Goal: Information Seeking & Learning: Learn about a topic

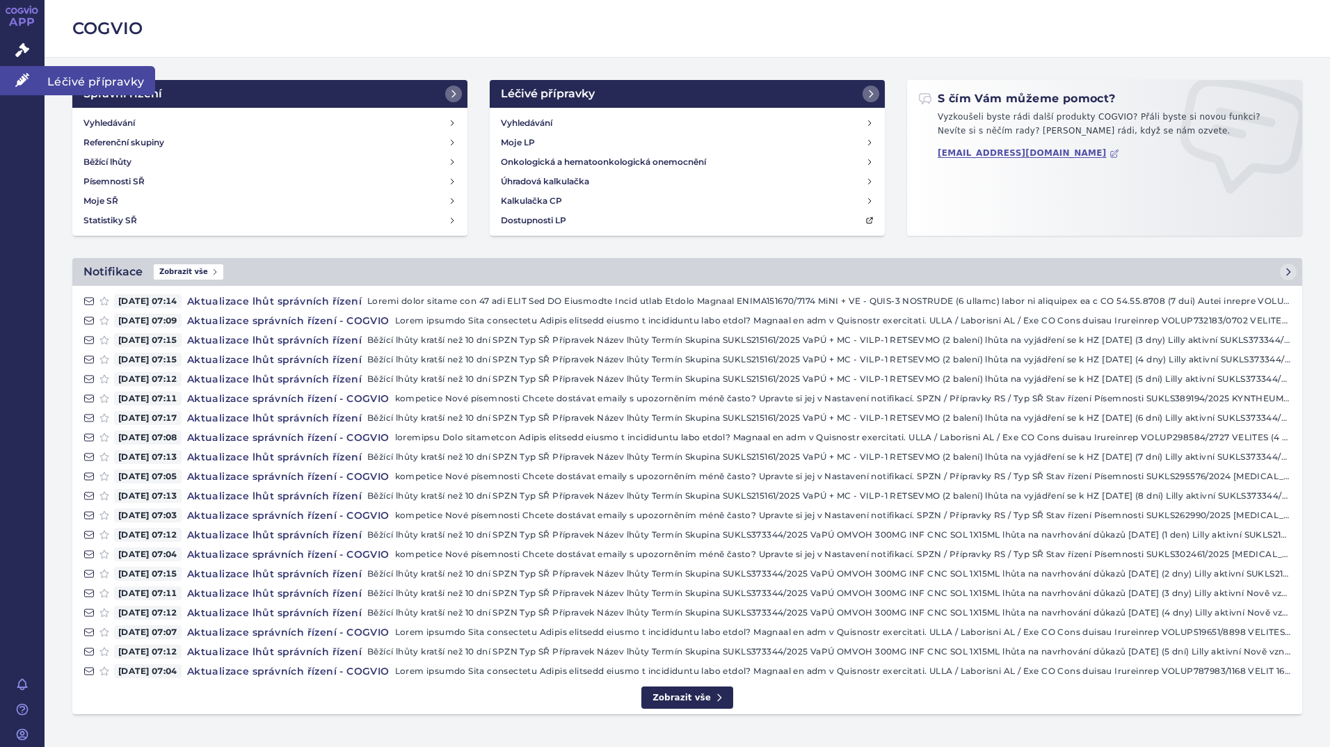
click at [26, 84] on icon at bounding box center [22, 80] width 14 height 14
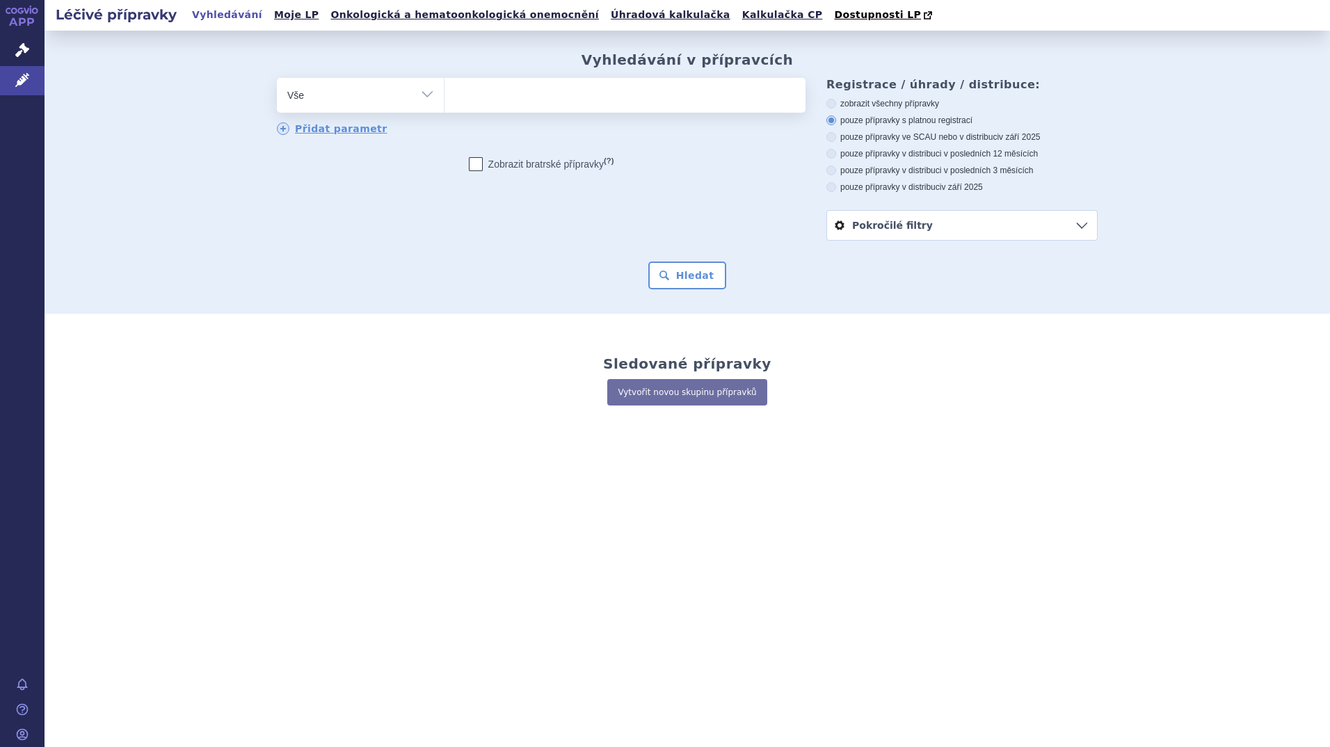
click at [463, 95] on ul at bounding box center [625, 92] width 361 height 29
click at [445, 95] on select at bounding box center [444, 94] width 1 height 35
type input "oc"
type input "ocre"
type input "ocrev"
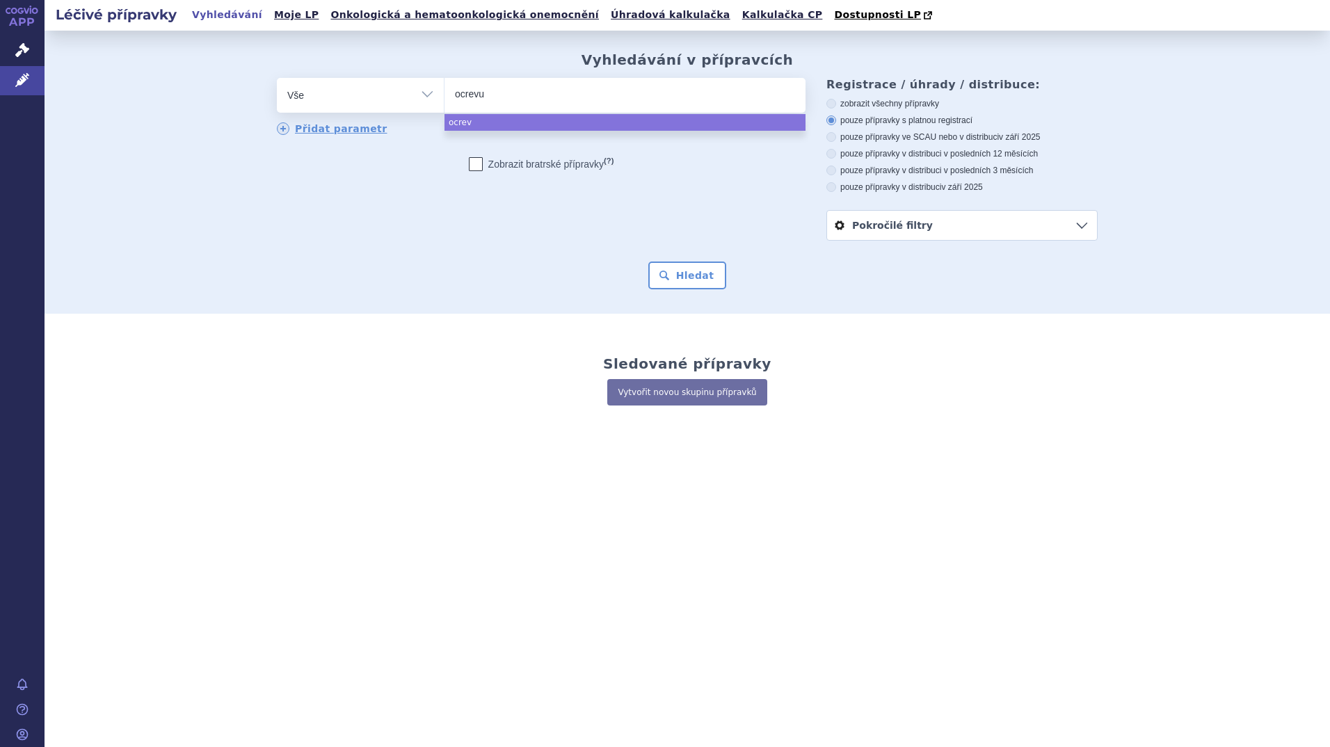
type input "[MEDICAL_DATA]"
select select "ocrevus"
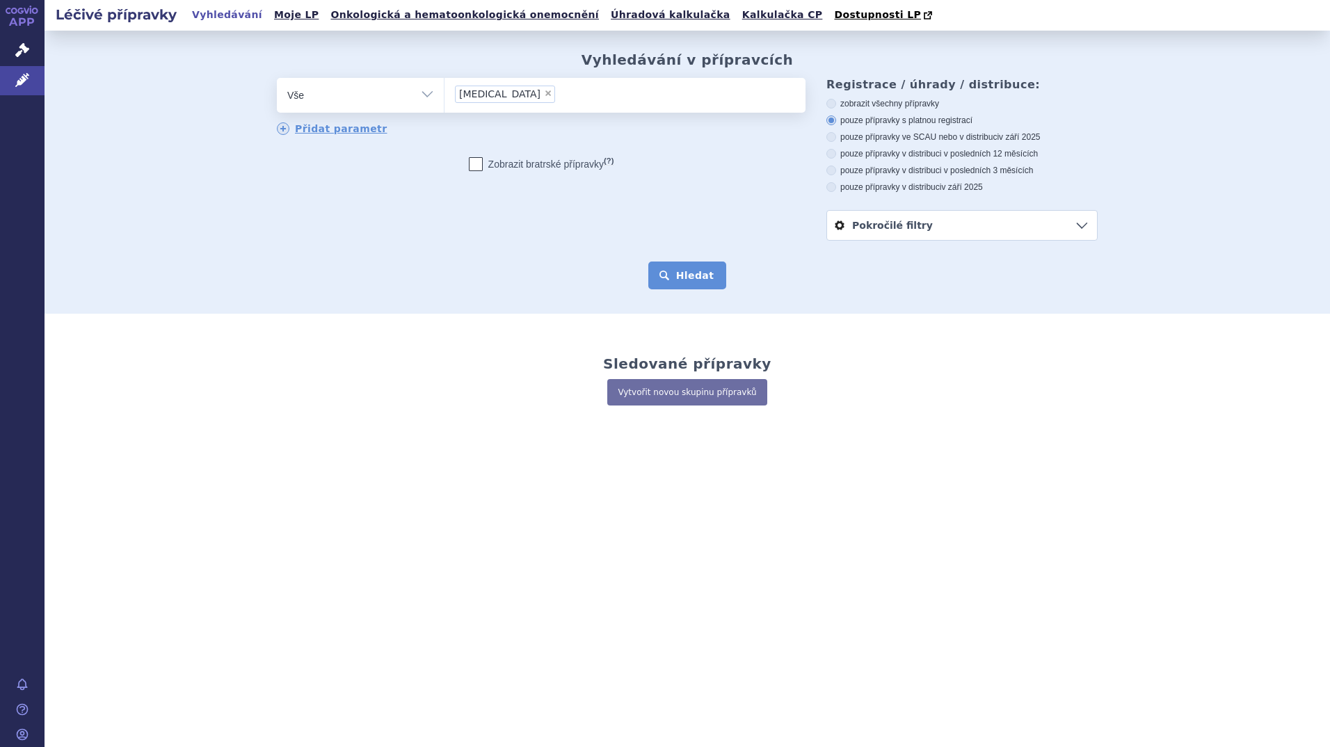
click at [705, 277] on button "Hledat" at bounding box center [688, 276] width 79 height 28
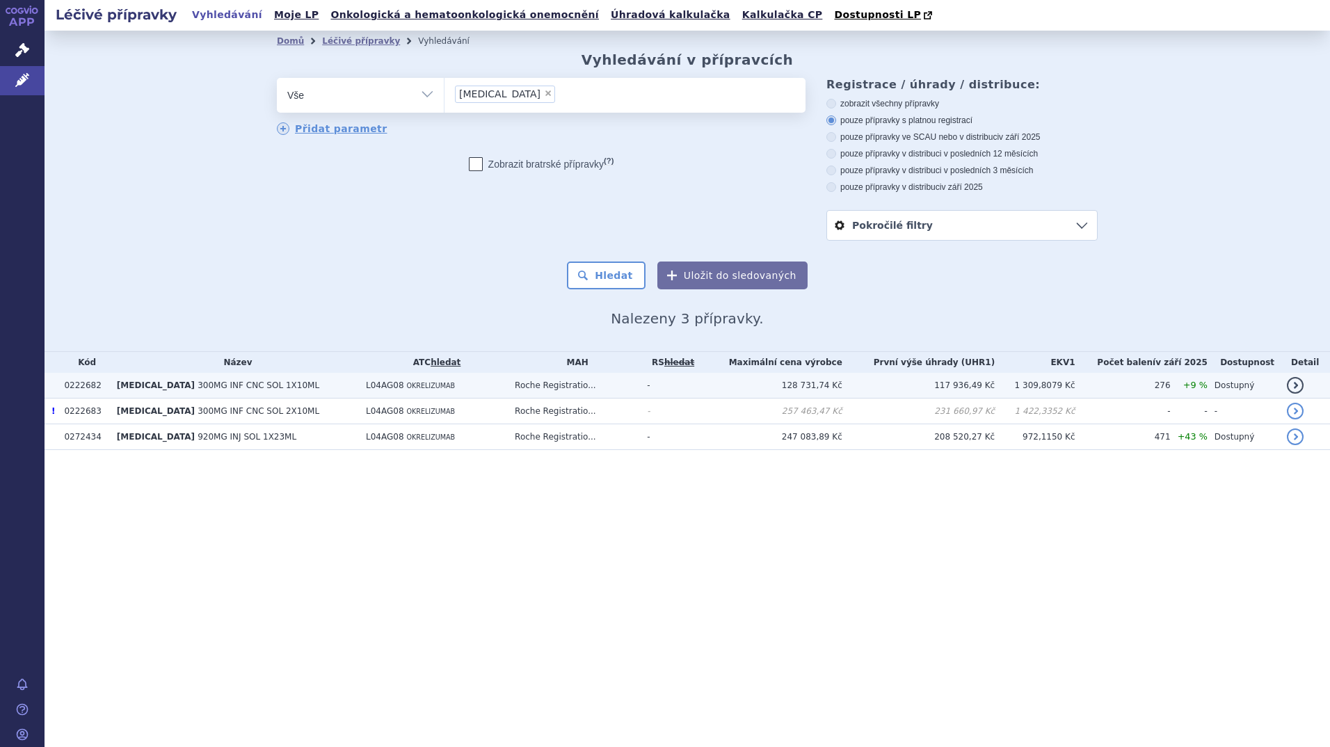
click at [254, 385] on span "300MG INF CNC SOL 1X10ML" at bounding box center [259, 386] width 122 height 10
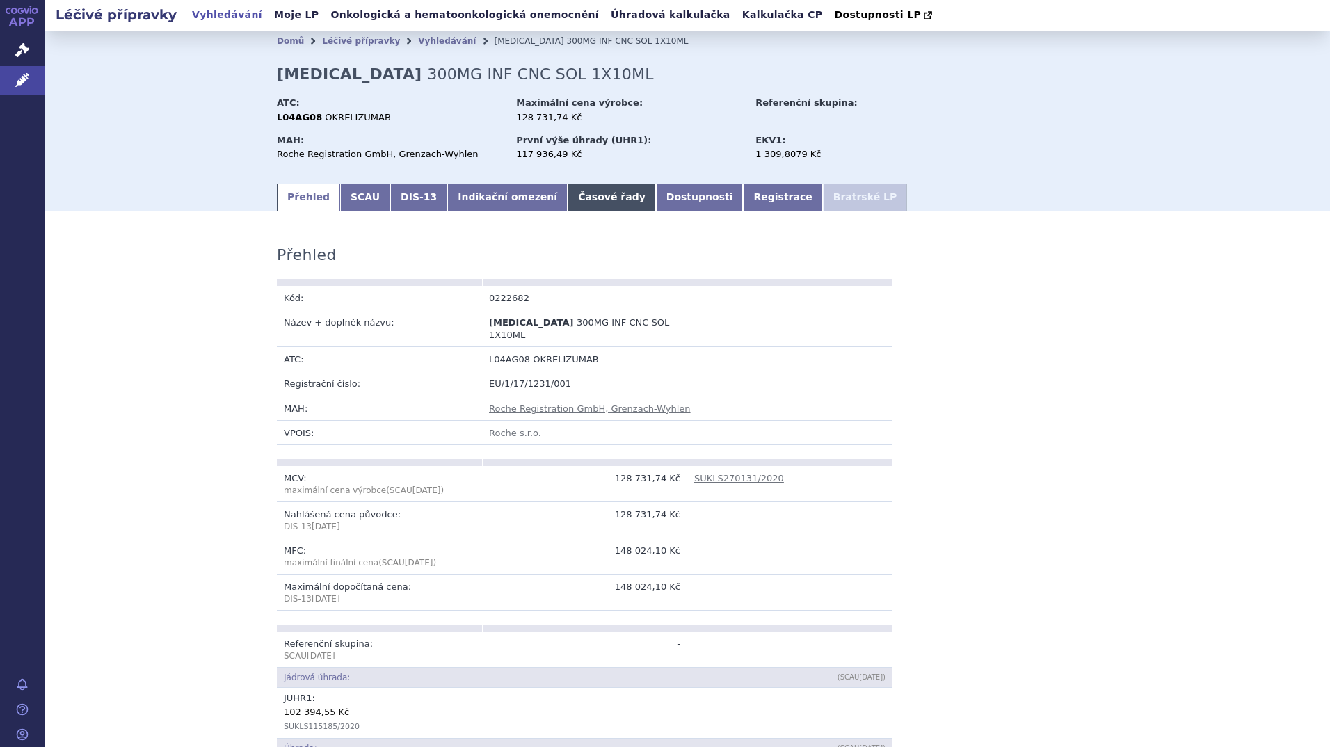
click at [568, 207] on link "Časové řady" at bounding box center [612, 198] width 88 height 28
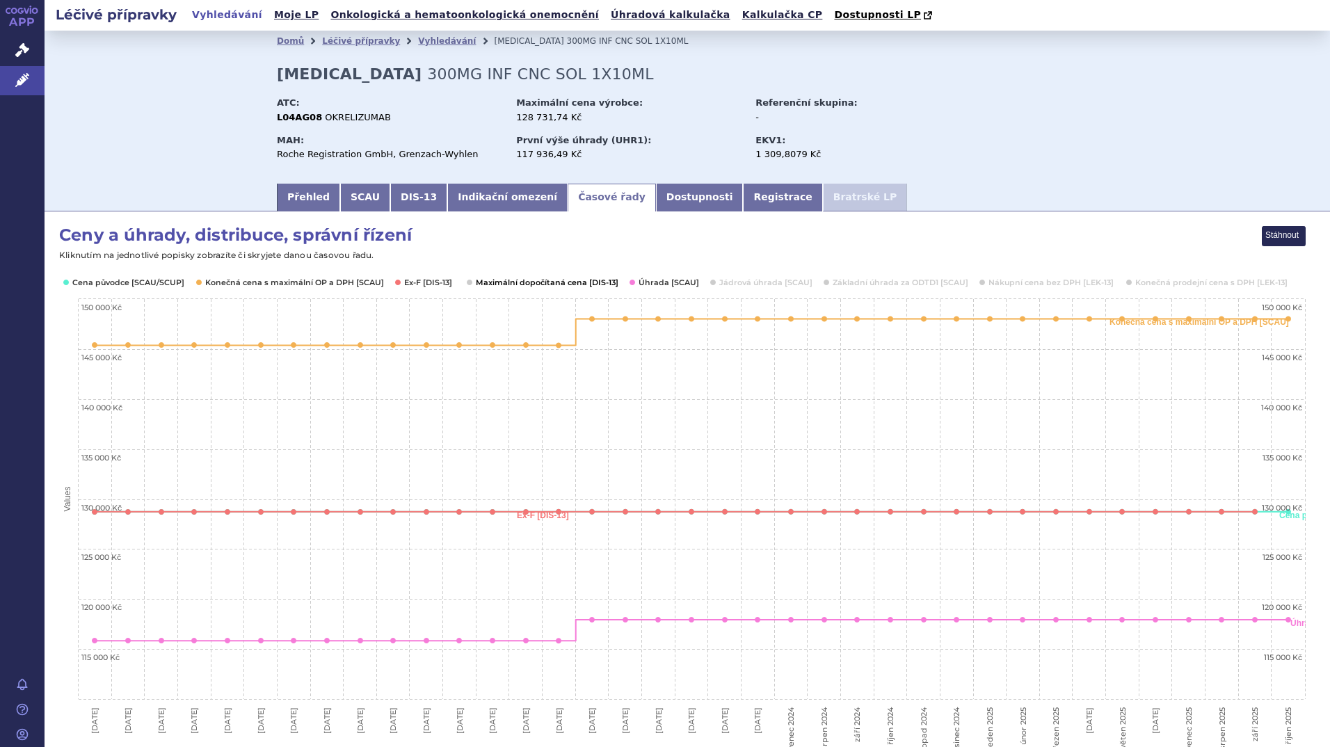
click at [556, 278] on button "Show Maximální dopočítaná cena [DIS-13]" at bounding box center [546, 282] width 140 height 11
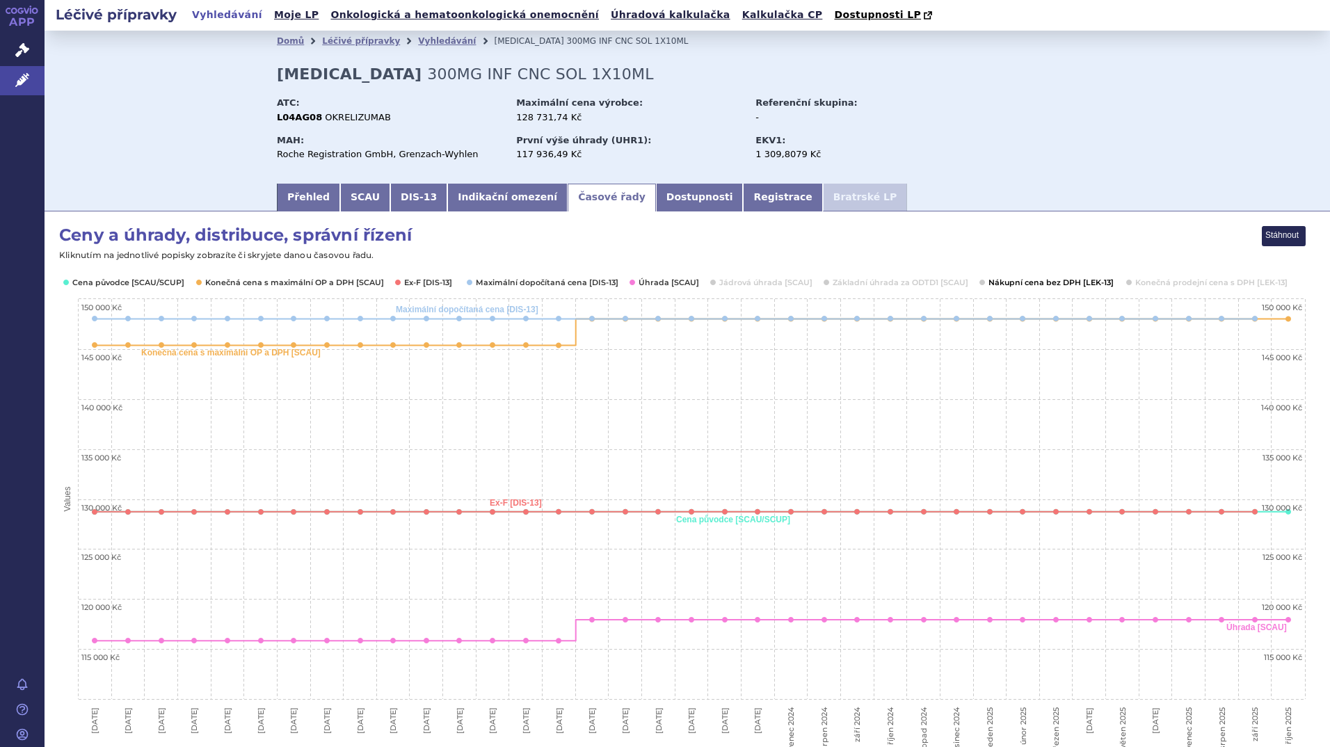
click at [994, 285] on button "Show Nákupní cena bez DPH [LEK-13]" at bounding box center [1051, 282] width 124 height 11
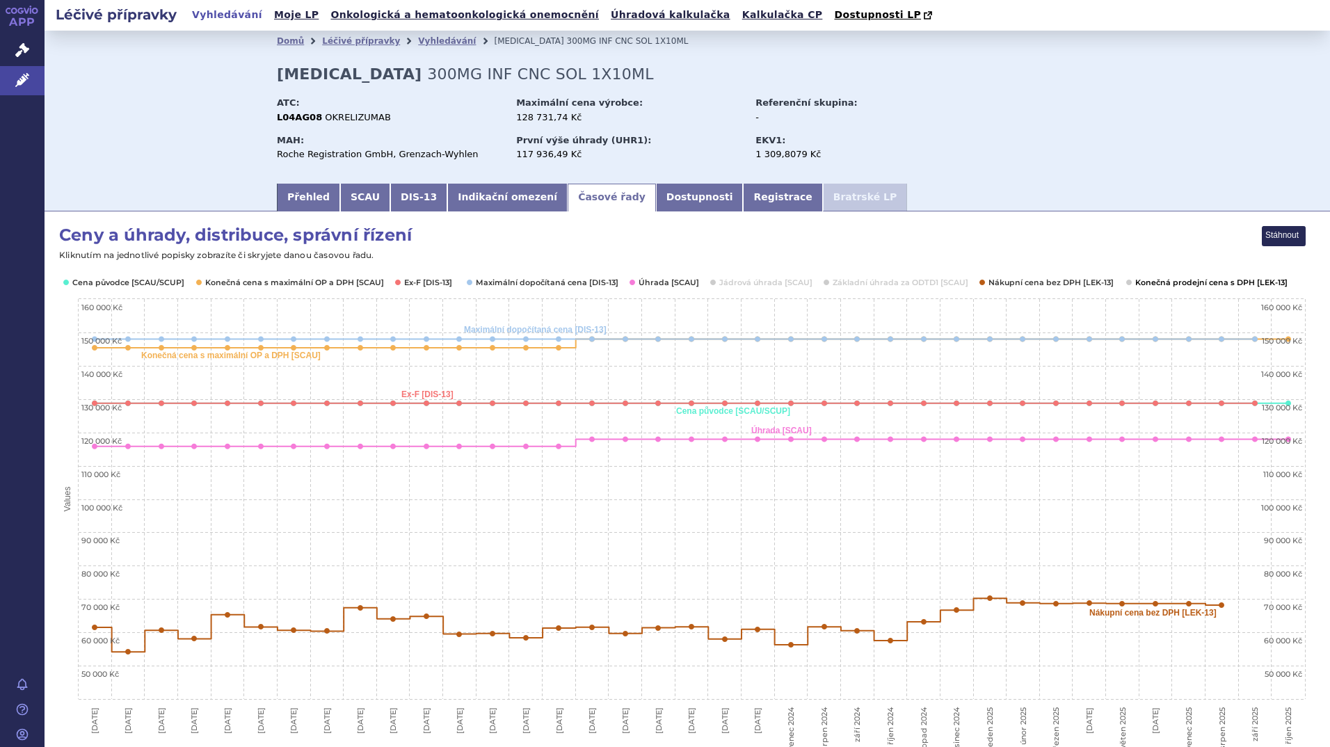
click at [1147, 287] on button "Show Konečná prodejní cena s DPH [LEK-13]" at bounding box center [1211, 282] width 150 height 11
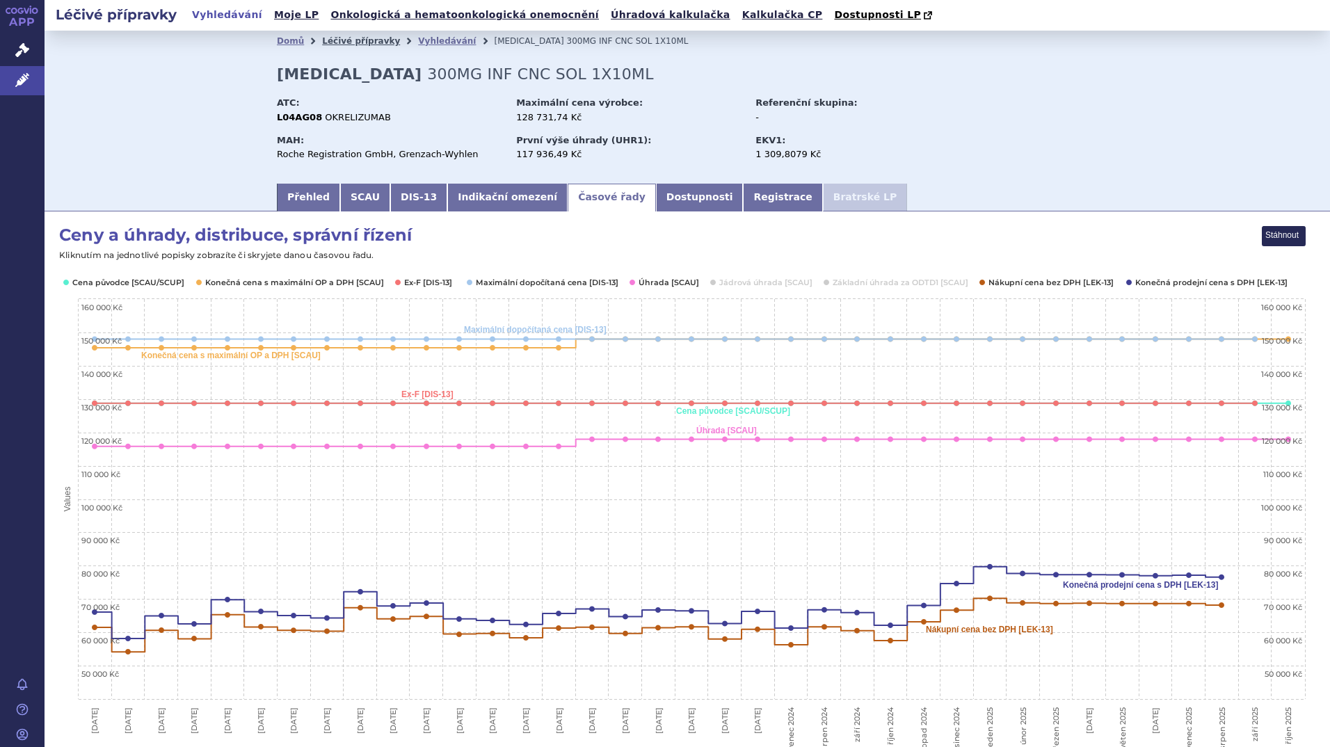
click at [331, 45] on link "Léčivé přípravky" at bounding box center [361, 41] width 78 height 10
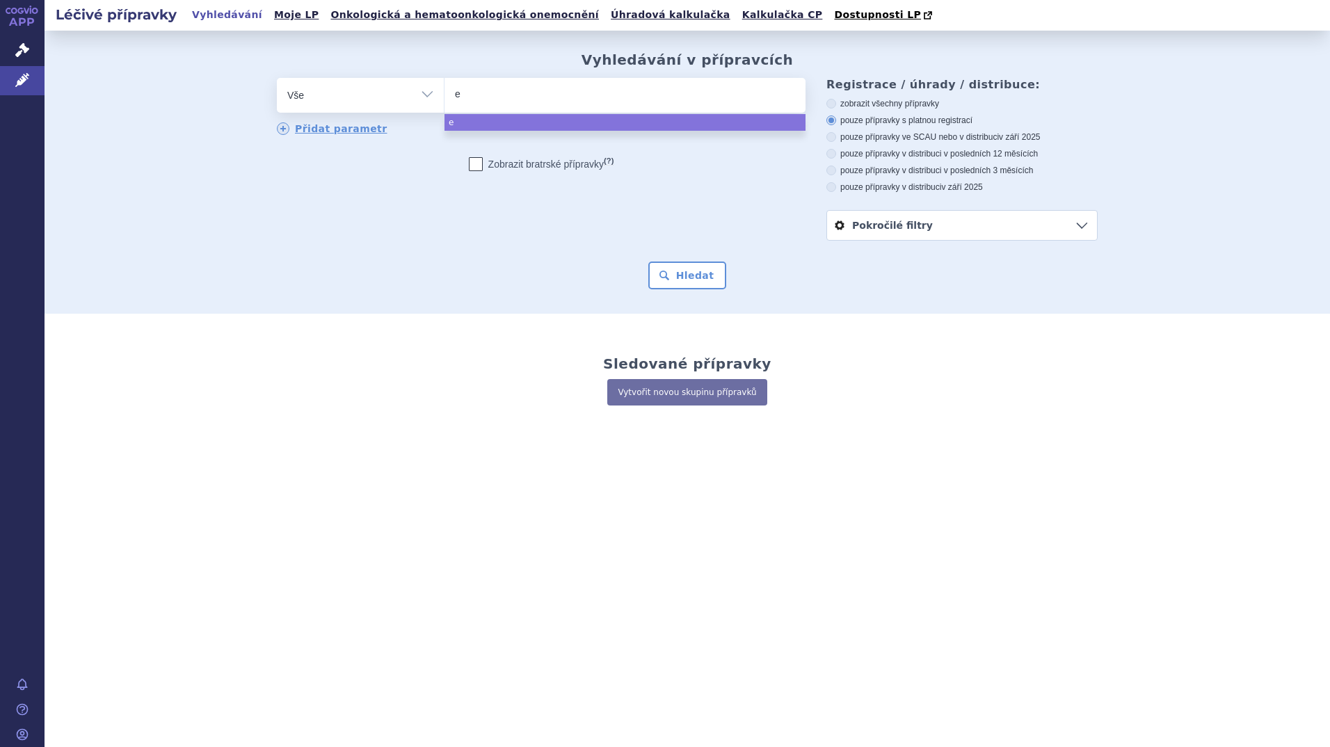
type input "en"
type input "entr"
type input "entre"
type input "entres"
type input "entrest"
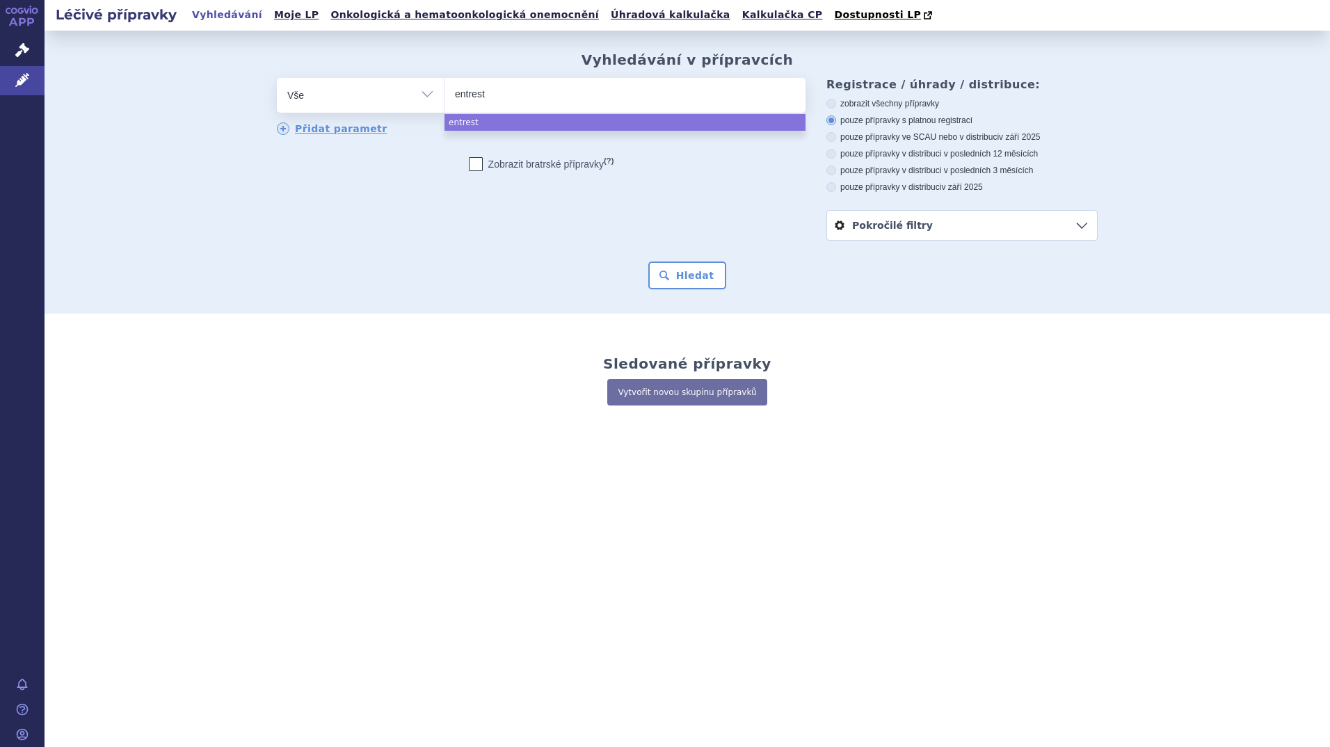
type input "[MEDICAL_DATA]"
select select "[MEDICAL_DATA]"
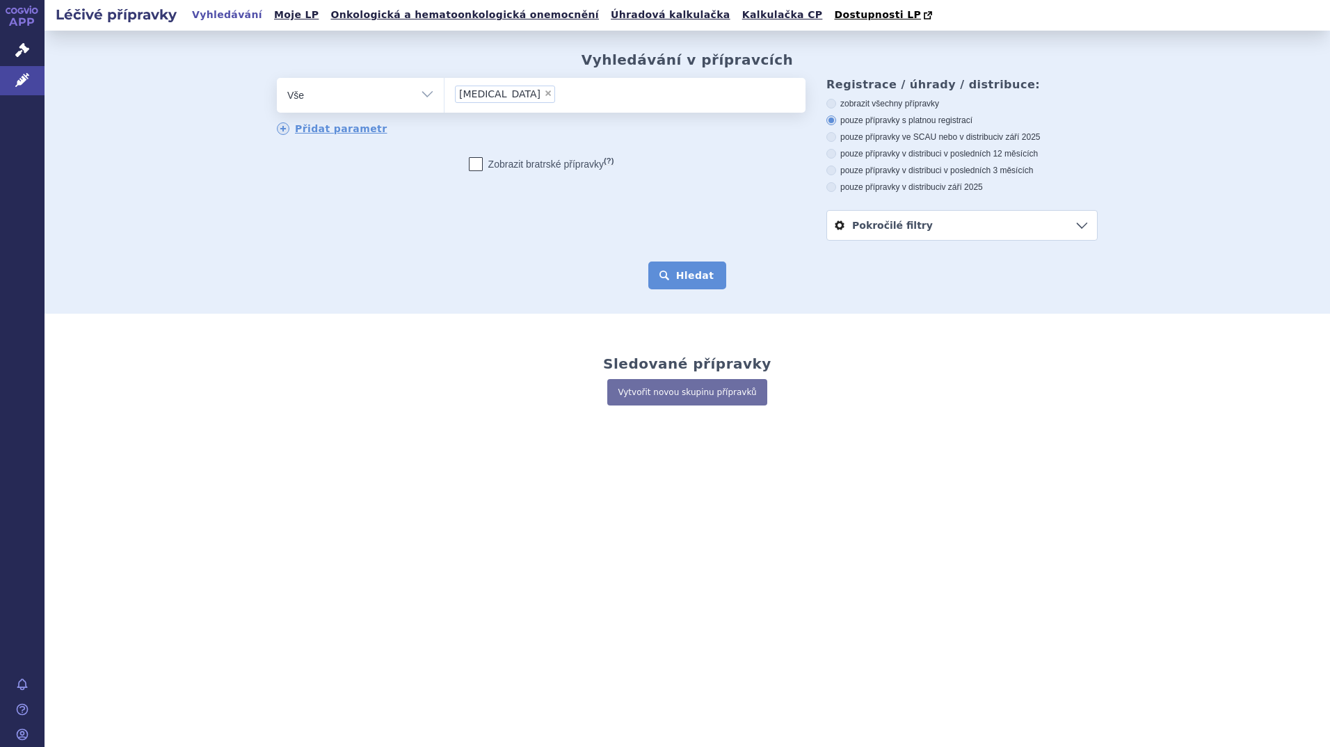
click at [703, 287] on button "Hledat" at bounding box center [688, 276] width 79 height 28
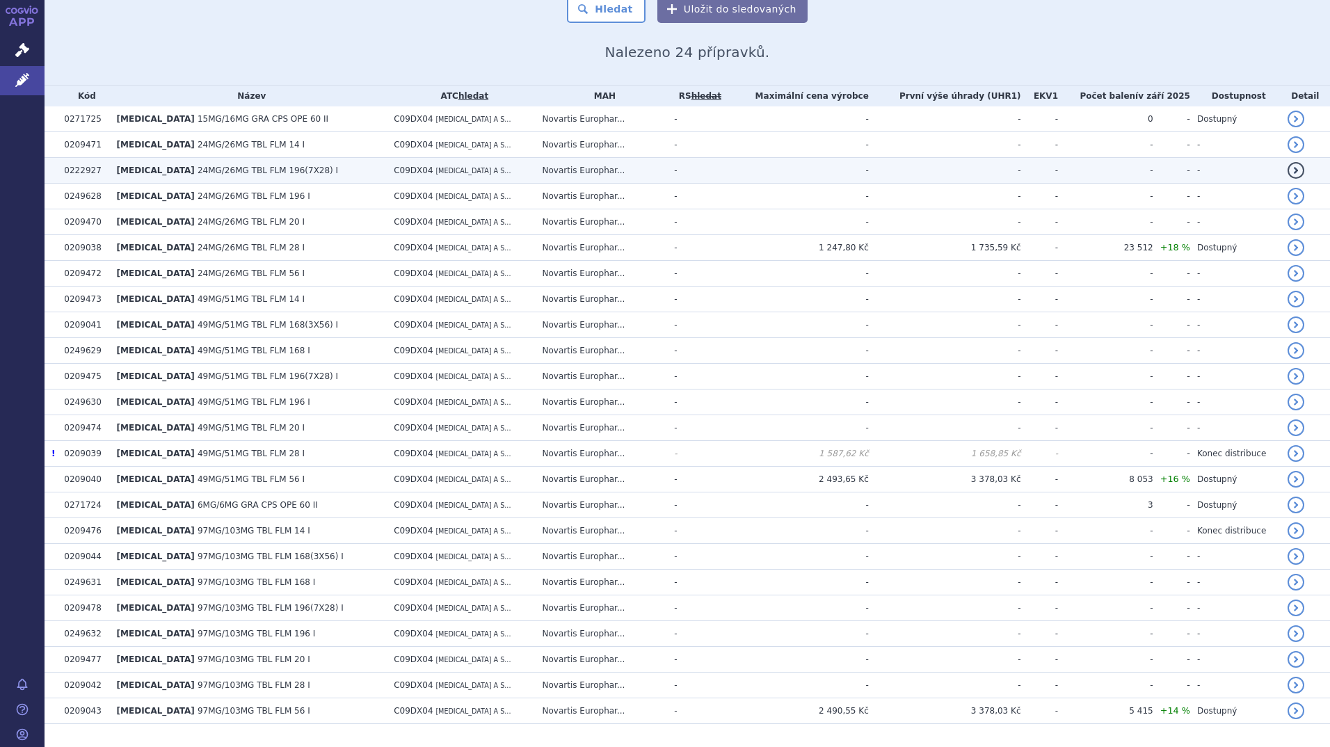
scroll to position [301, 0]
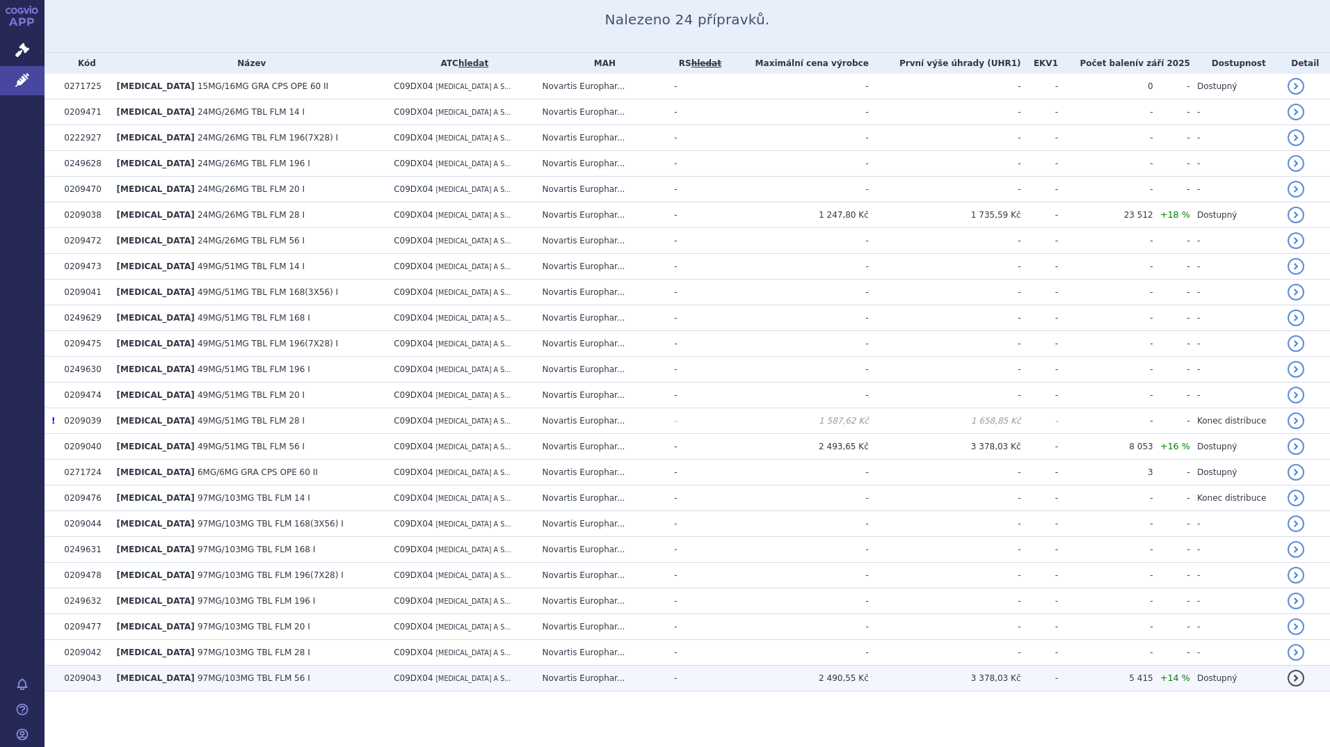
click at [212, 686] on td "ENTRESTO 97MG/103MG TBL FLM 56 I" at bounding box center [249, 679] width 278 height 26
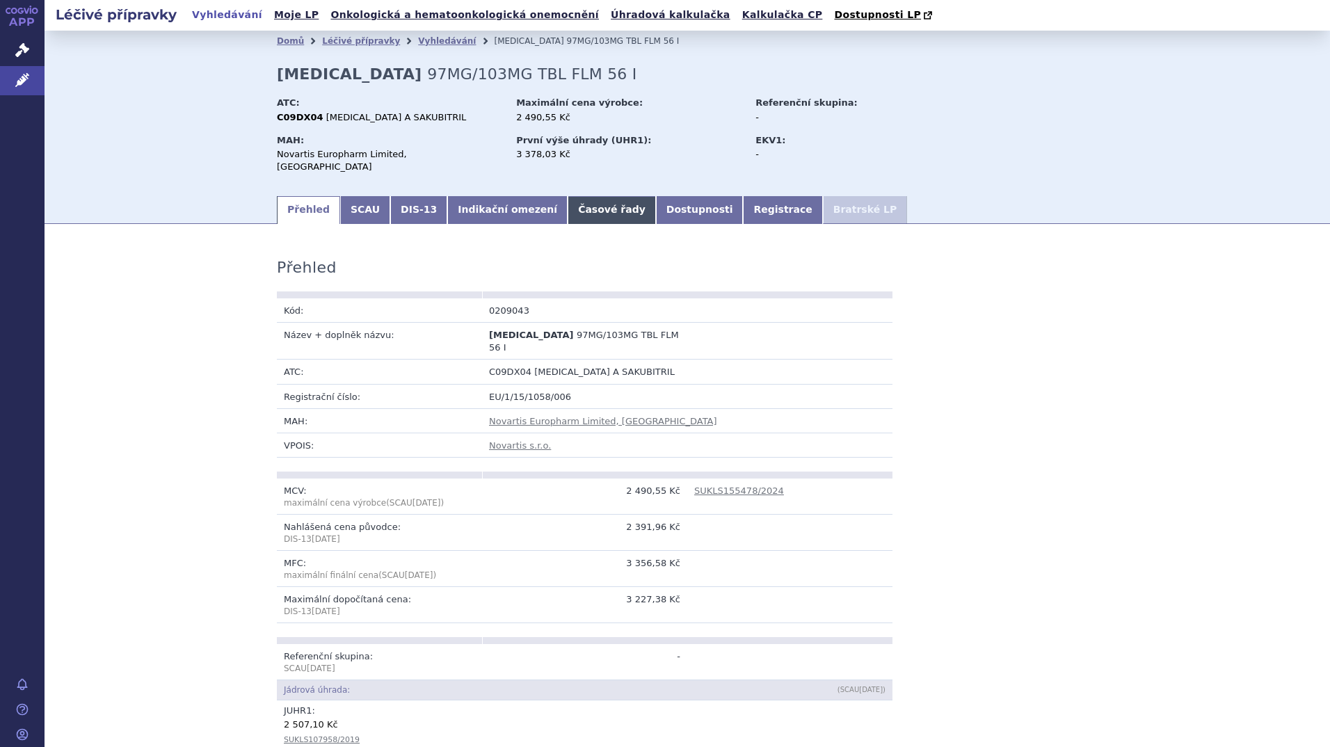
click at [573, 196] on link "Časové řady" at bounding box center [612, 210] width 88 height 28
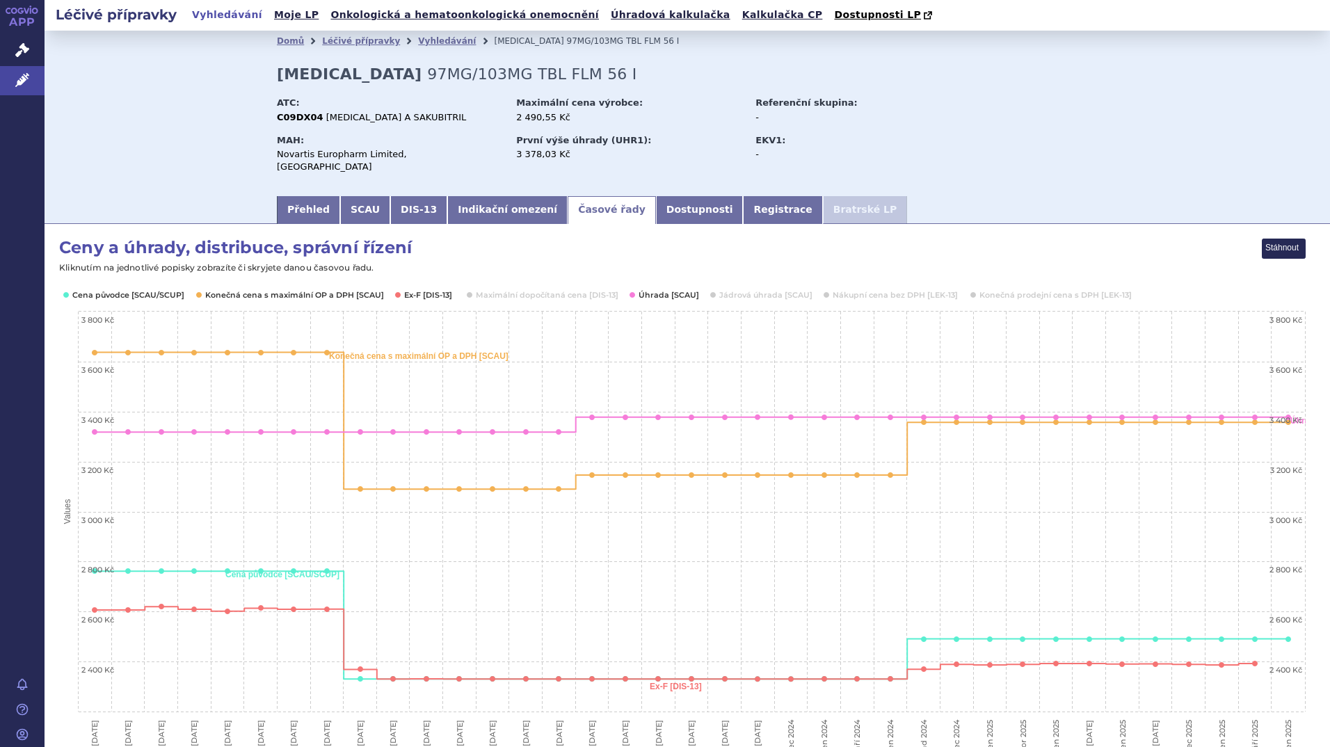
click at [1040, 276] on rect "Interactive chart" at bounding box center [682, 509] width 1248 height 543
click at [1033, 289] on button "Show Konečná prodejní cena s DPH [LEK-13]" at bounding box center [1055, 294] width 150 height 11
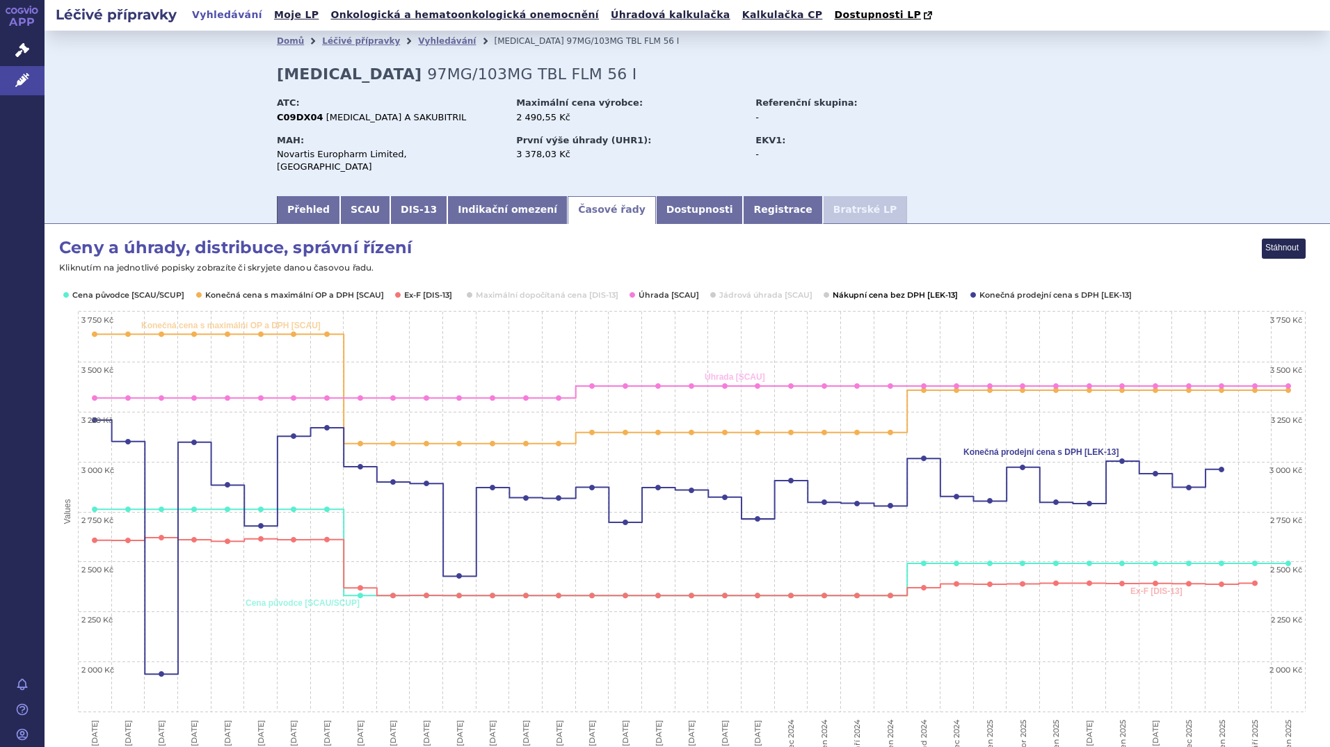
click at [925, 289] on button "Show Nákupní cena bez DPH [LEK-13]" at bounding box center [895, 294] width 124 height 11
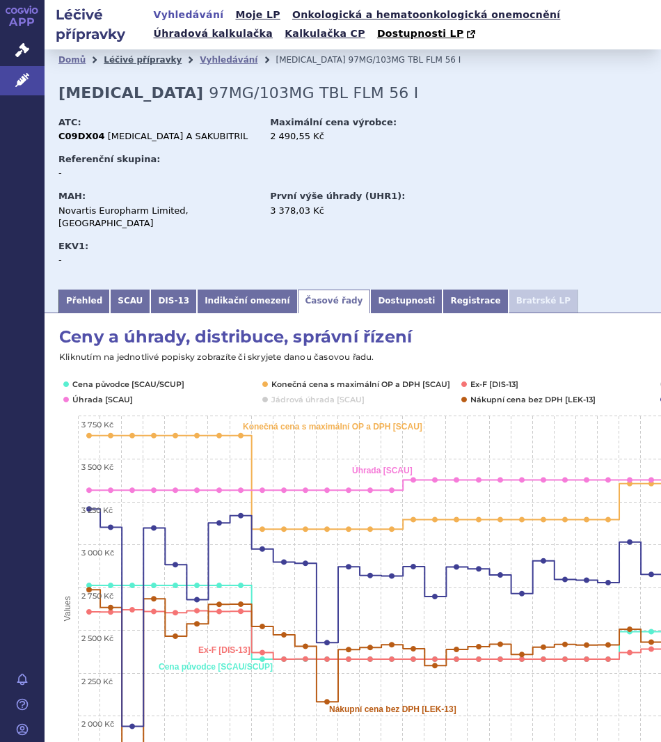
click at [153, 63] on link "Léčivé přípravky" at bounding box center [143, 60] width 78 height 10
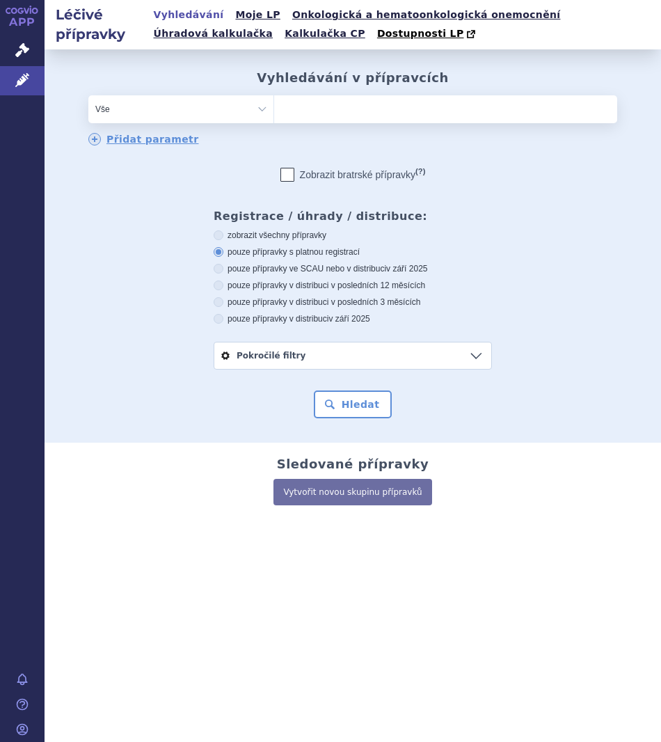
click at [351, 113] on ul at bounding box center [445, 106] width 343 height 22
click at [274, 113] on select at bounding box center [273, 109] width 1 height 28
type input "en"
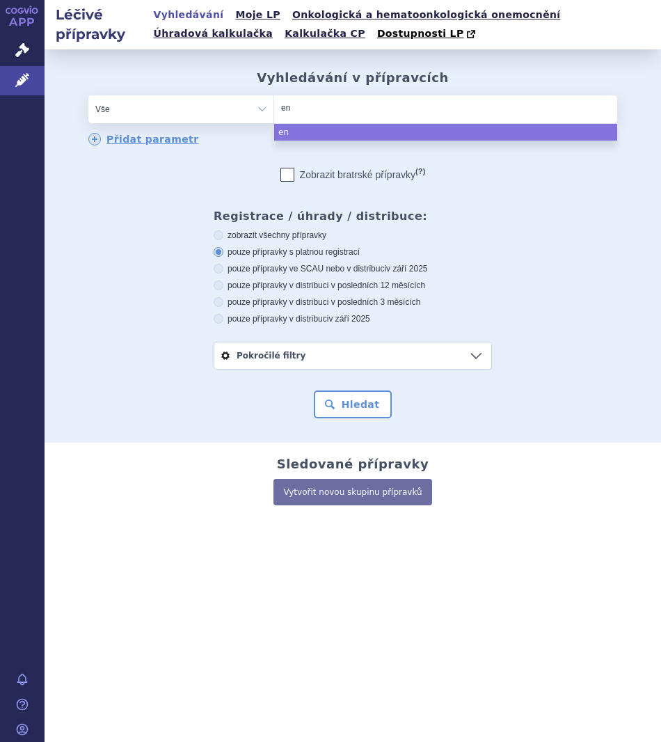
type input "ent"
type input "entr"
type input "entre"
type input "entres"
type input "[MEDICAL_DATA]"
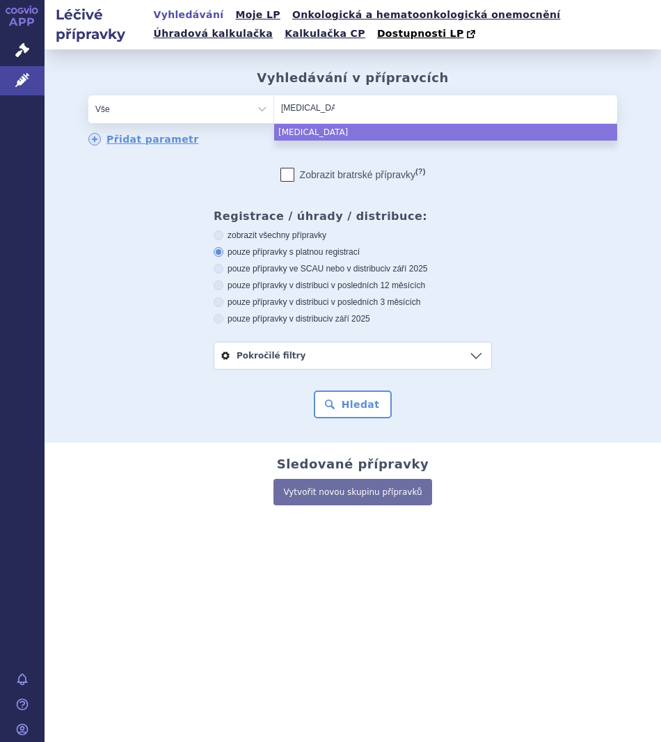
select select "entresto"
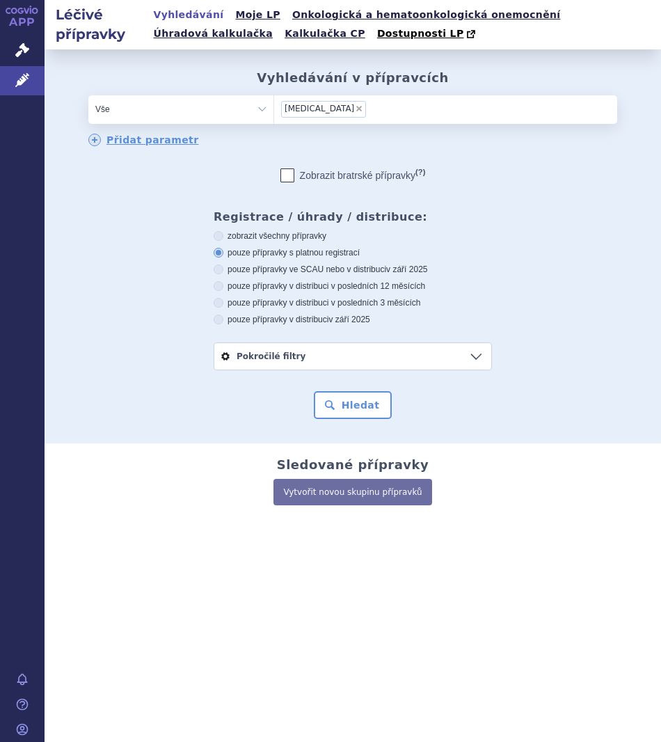
click at [294, 168] on label "Zobrazit bratrské přípravky (?)" at bounding box center [352, 175] width 145 height 14
click at [292, 174] on input "Zobrazit bratrské přípravky (?)" at bounding box center [287, 178] width 9 height 9
checkbox input "true"
click at [222, 289] on icon at bounding box center [219, 286] width 10 height 10
click at [222, 289] on input "pouze přípravky v distribuci v posledních 12 měsících" at bounding box center [219, 287] width 9 height 9
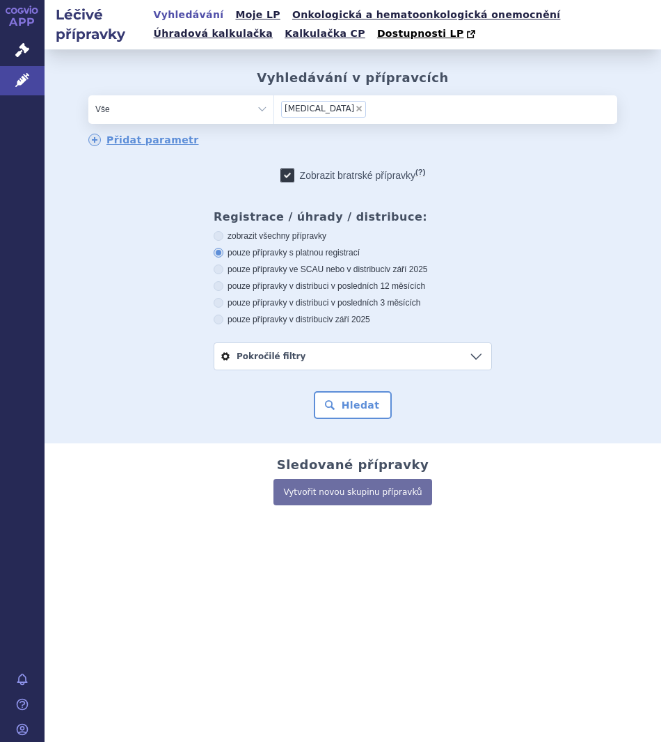
radio input "true"
click at [222, 289] on icon at bounding box center [219, 286] width 10 height 10
click at [222, 289] on input "pouze přípravky v distribuci v posledních 12 měsících" at bounding box center [219, 287] width 9 height 9
click at [353, 404] on button "Hledat" at bounding box center [353, 405] width 79 height 28
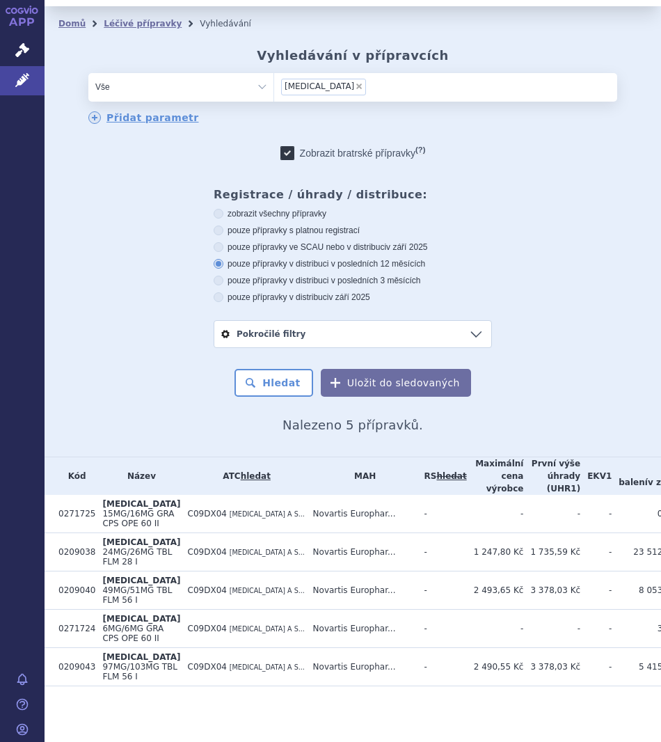
scroll to position [74, 0]
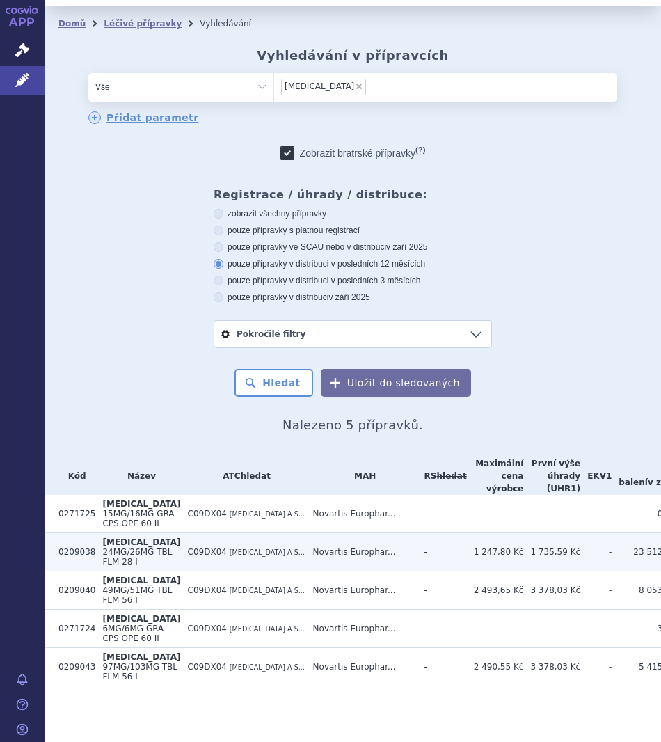
click at [116, 547] on span "24MG/26MG TBL FLM 28 I" at bounding box center [137, 556] width 70 height 19
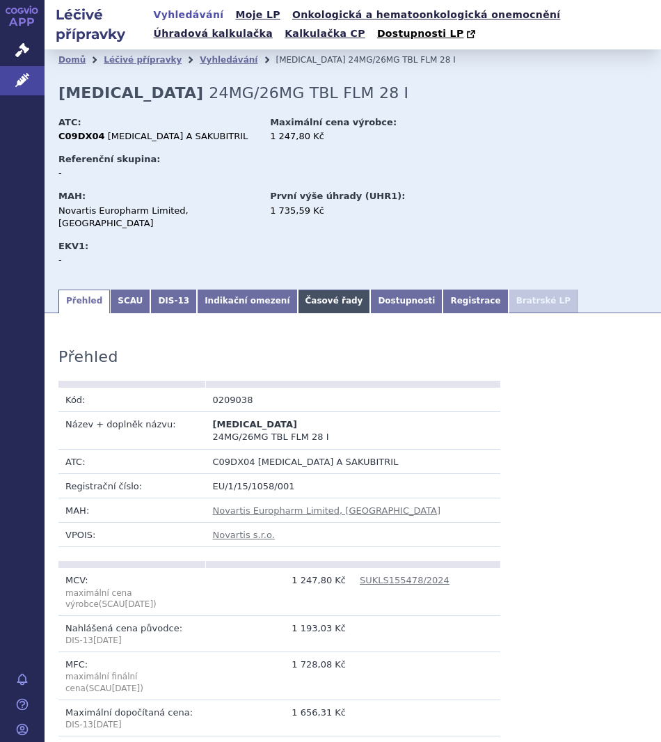
click at [315, 289] on link "Časové řady" at bounding box center [334, 301] width 73 height 24
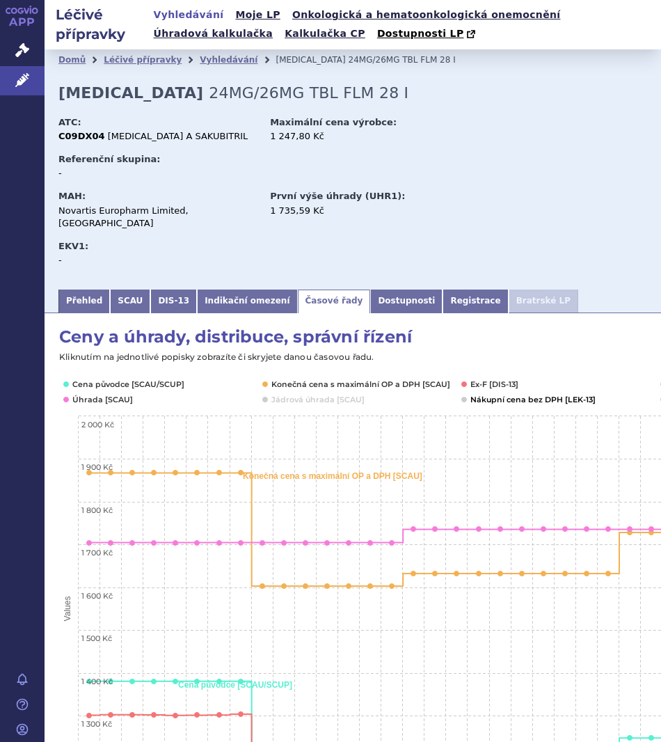
click at [472, 394] on button "Show Nákupní cena bez DPH [LEK-13]" at bounding box center [532, 399] width 124 height 11
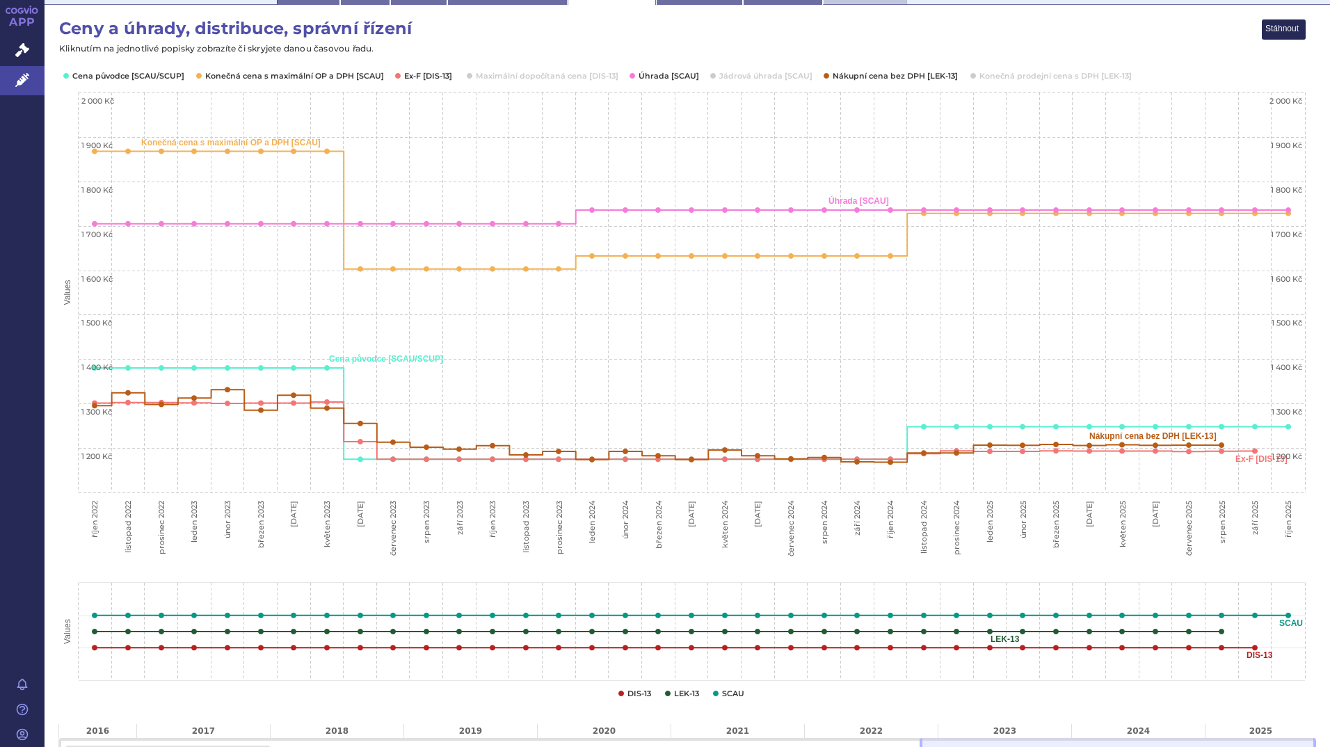
scroll to position [223, 0]
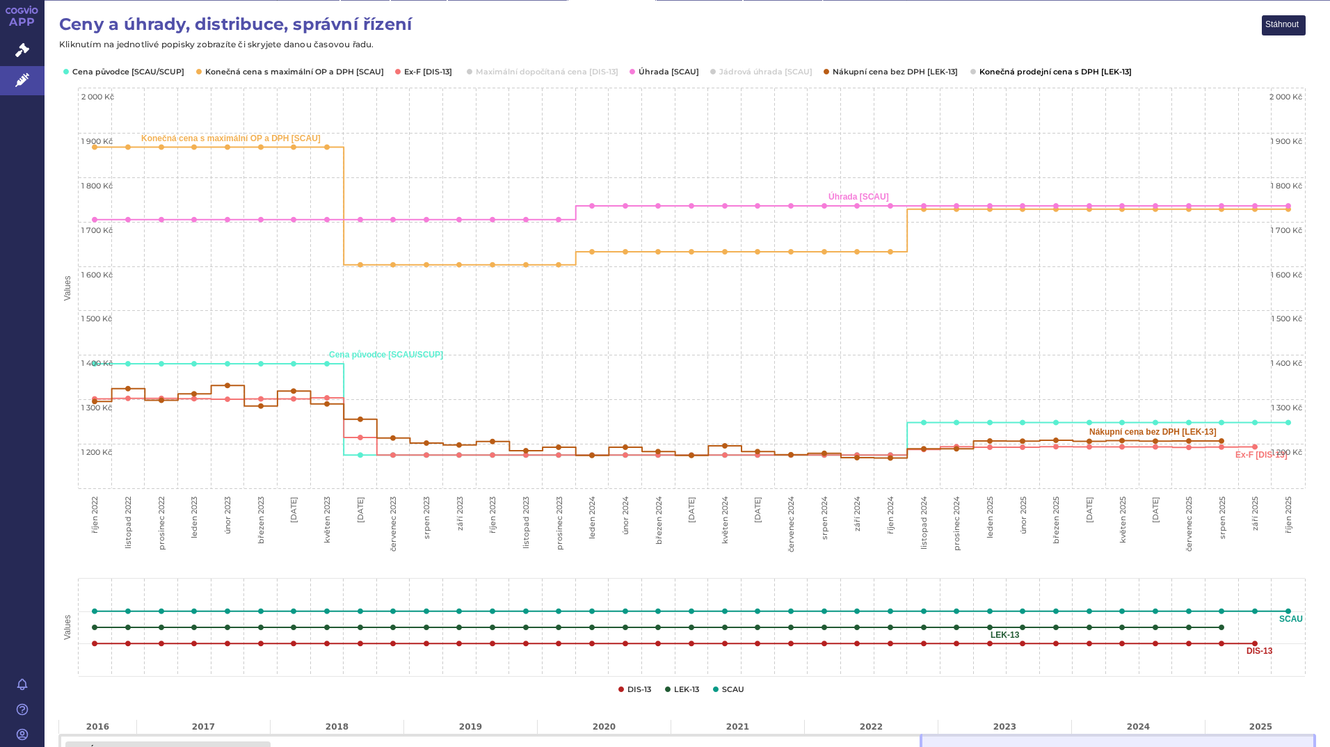
click at [660, 66] on button "Show Konečná prodejní cena s DPH [LEK-13]" at bounding box center [1055, 71] width 150 height 11
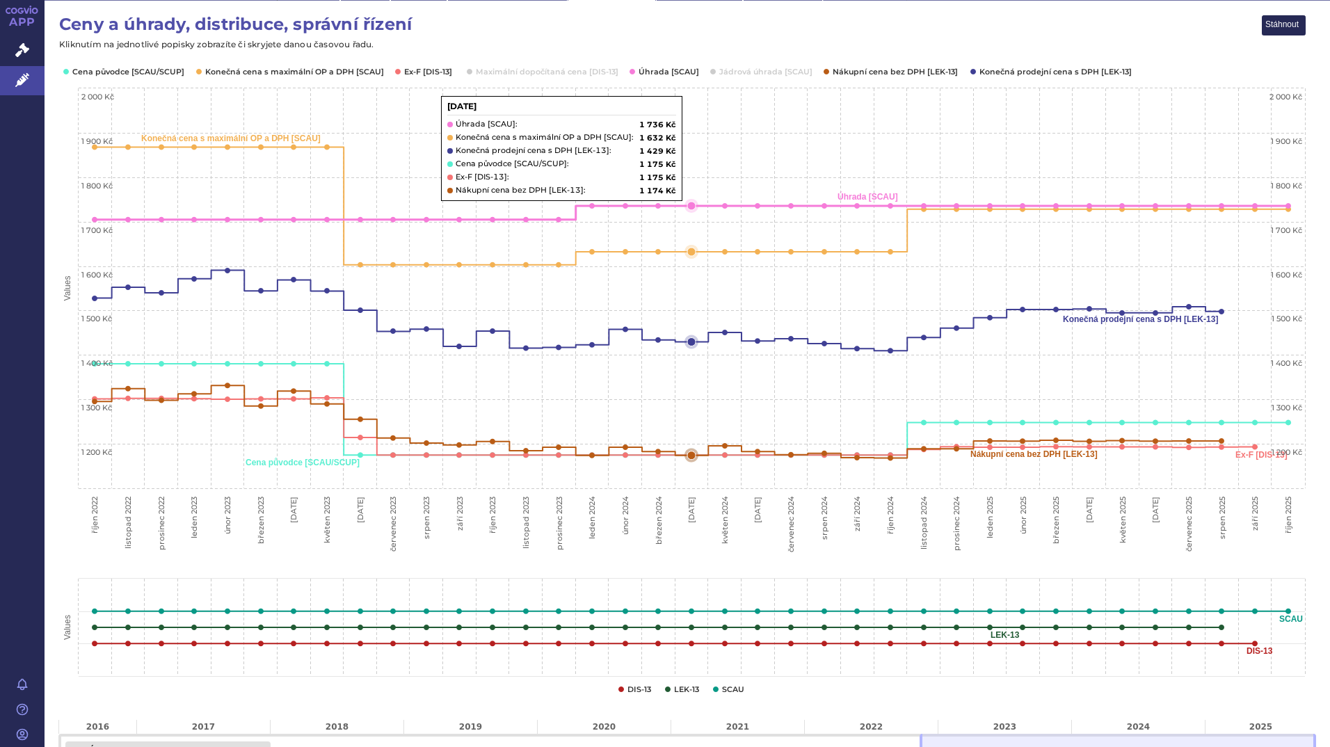
click at [660, 138] on rect "Interactive chart" at bounding box center [682, 286] width 1248 height 543
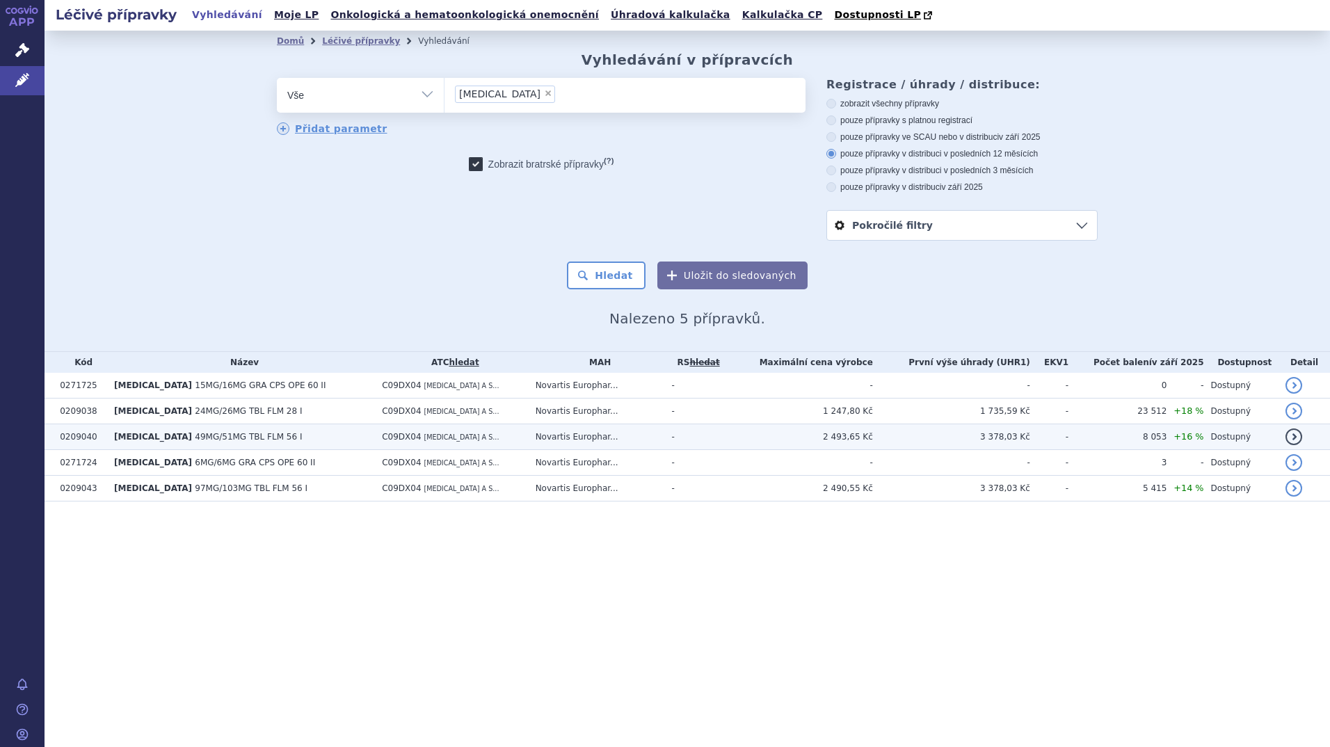
click at [152, 448] on td "ENTRESTO 49MG/51MG TBL FLM 56 I" at bounding box center [241, 437] width 268 height 26
click at [195, 440] on span "49MG/51MG TBL FLM 56 I" at bounding box center [248, 437] width 107 height 10
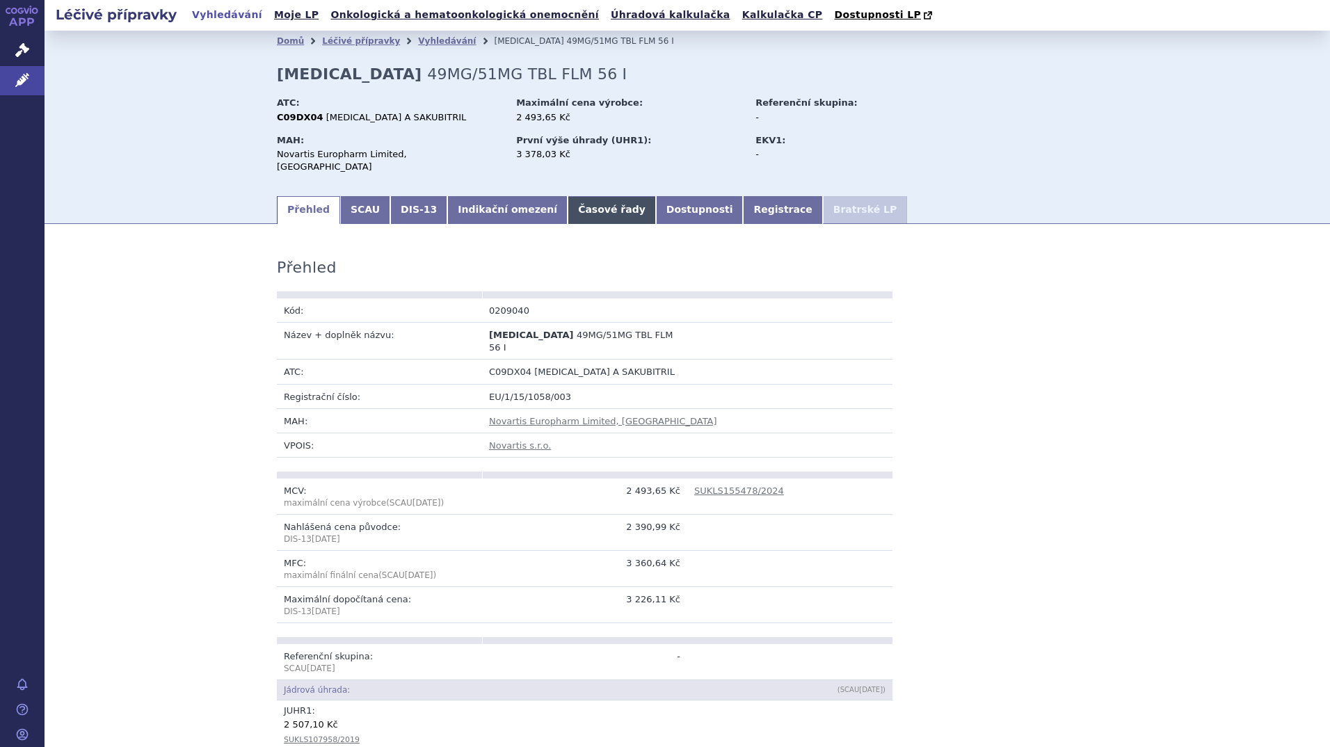
click at [584, 196] on link "Časové řady" at bounding box center [612, 210] width 88 height 28
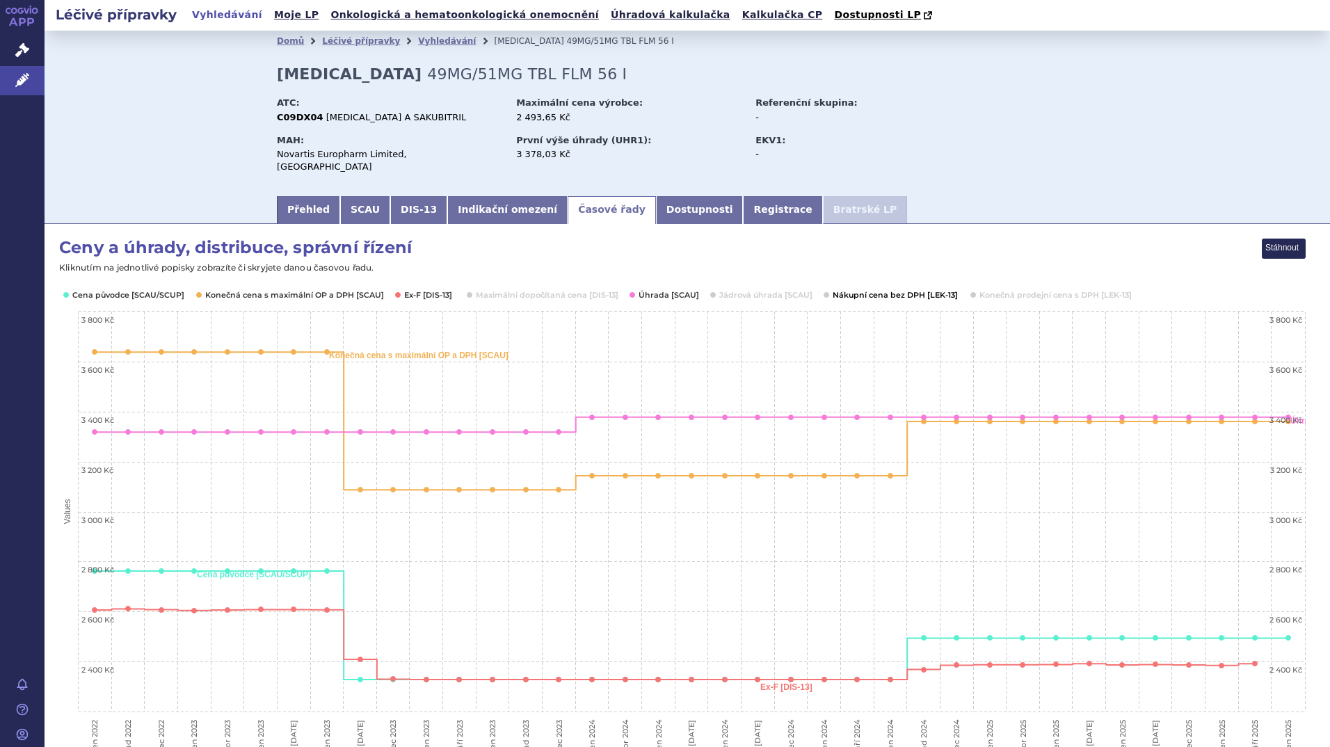
click at [873, 289] on button "Show Nákupní cena bez DPH [LEK-13]" at bounding box center [895, 294] width 124 height 11
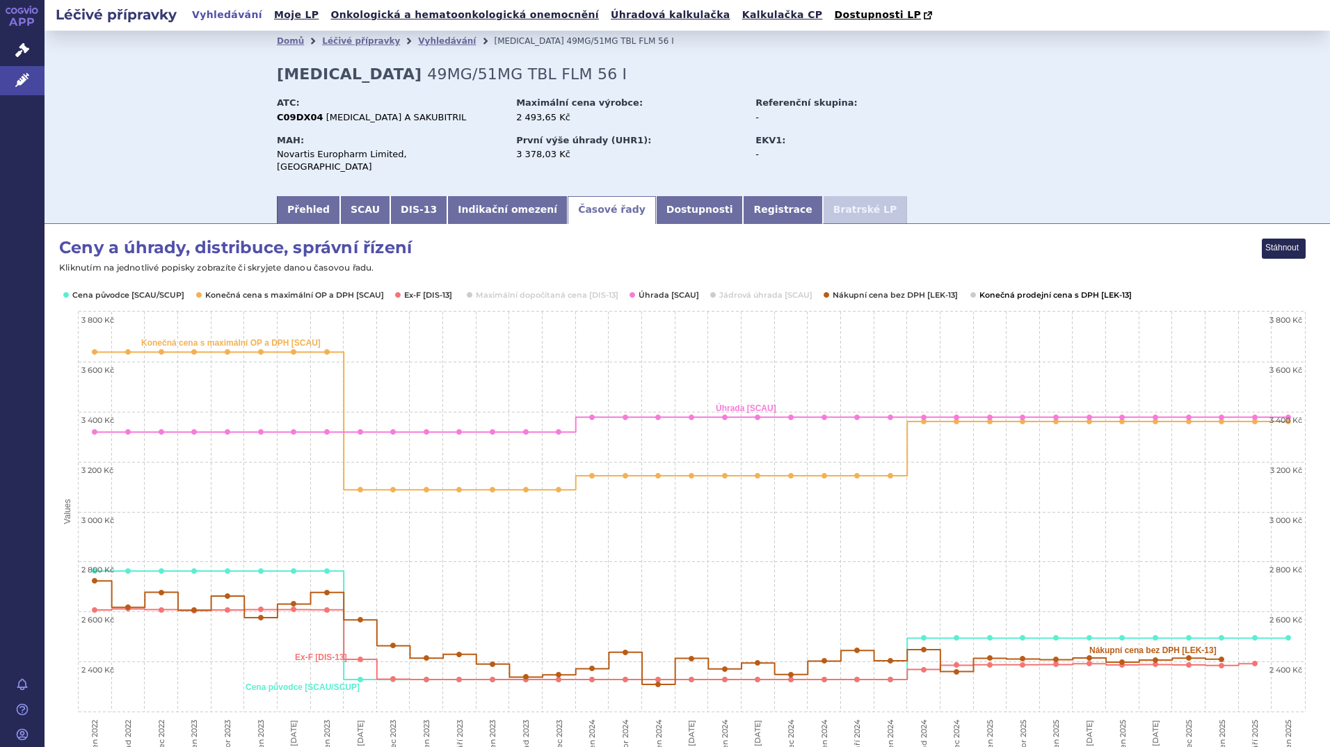
click at [985, 289] on button "Show Konečná prodejní cena s DPH [LEK-13]" at bounding box center [1055, 294] width 150 height 11
